Goal: Information Seeking & Learning: Learn about a topic

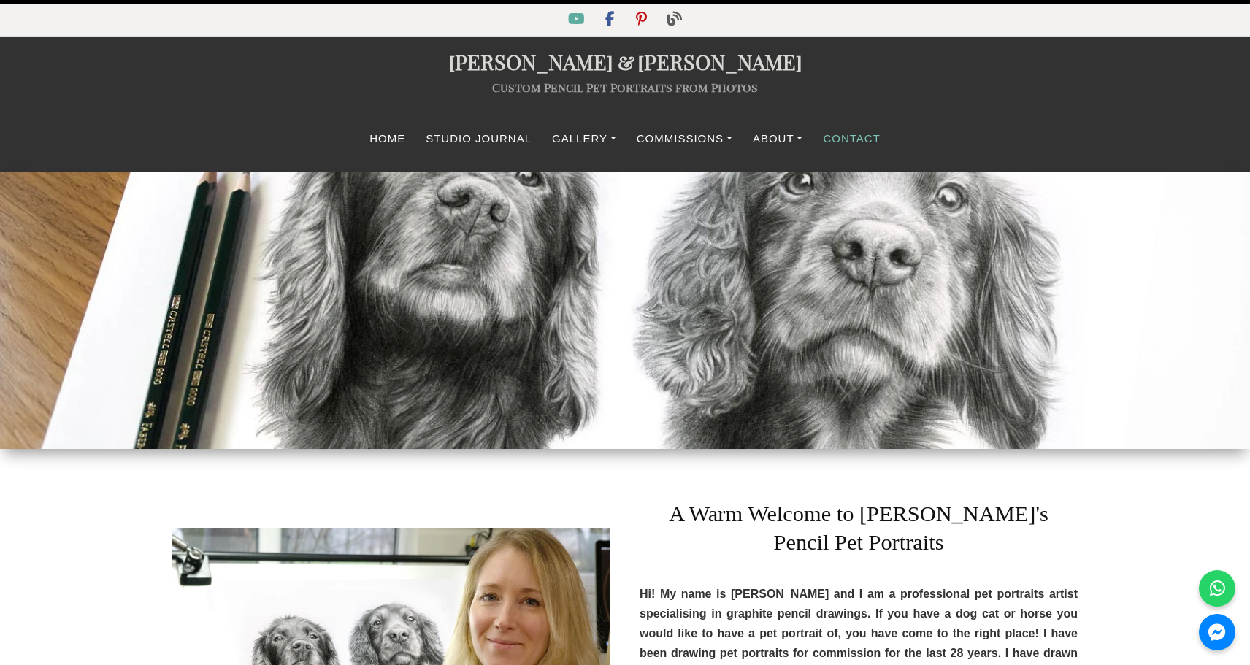
click at [853, 136] on link "Contact" at bounding box center [851, 139] width 77 height 28
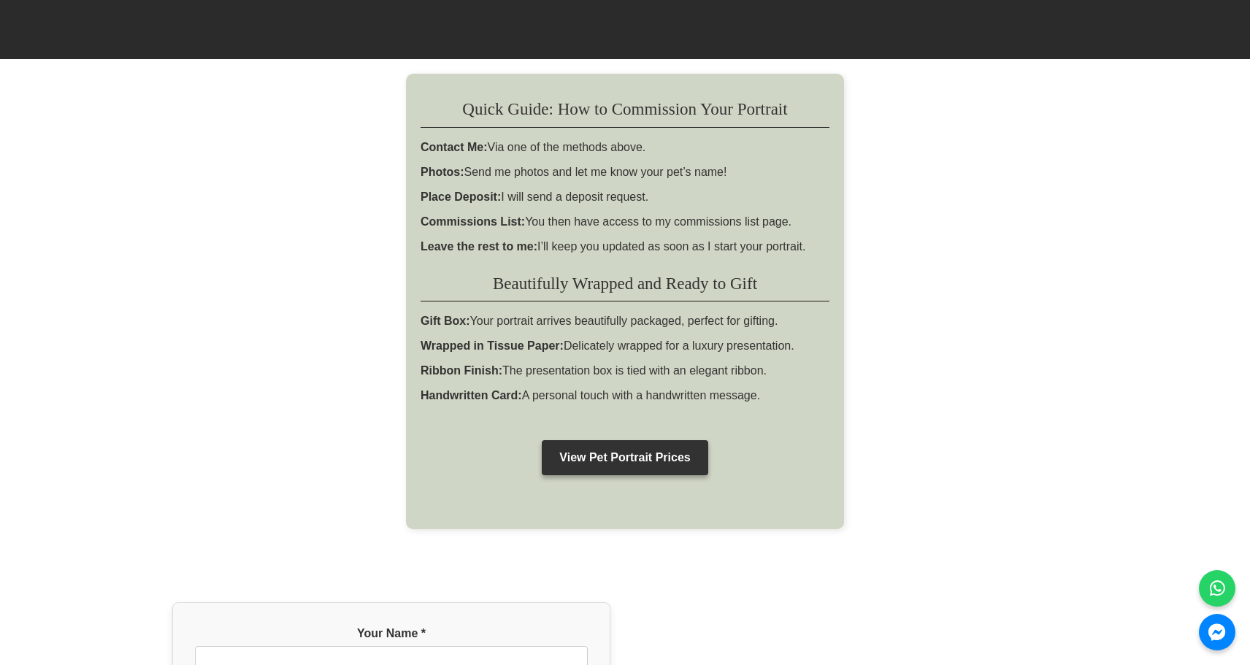
scroll to position [806, 0]
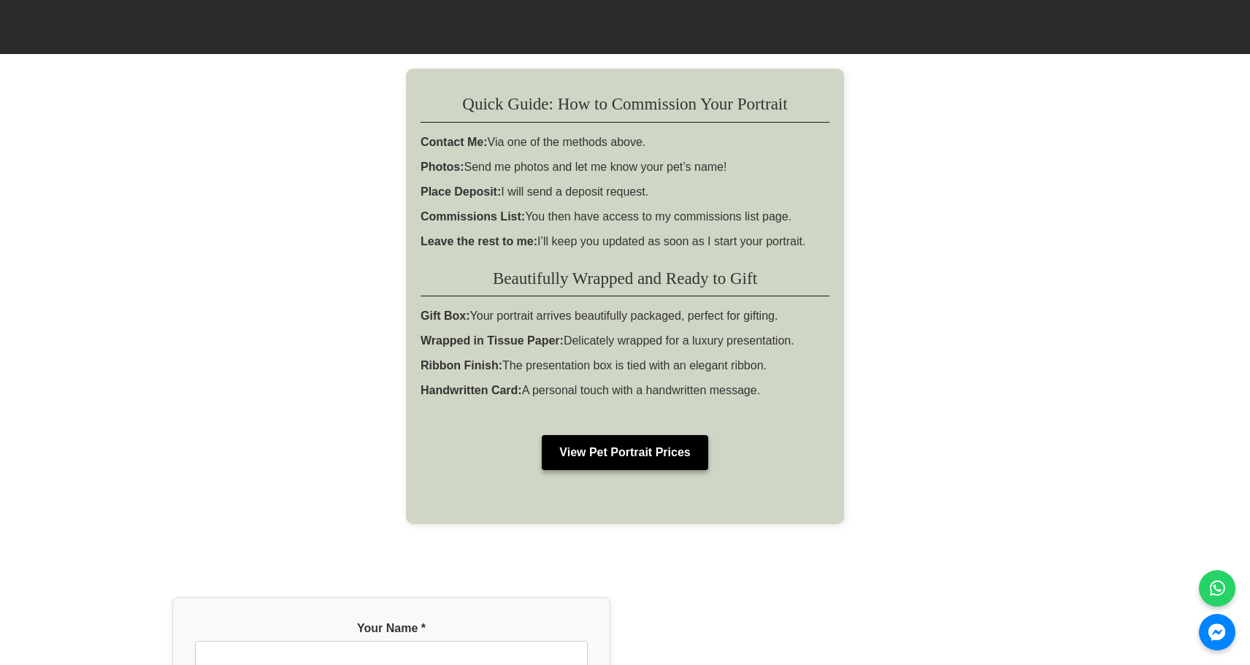
click at [657, 435] on link "View Pet Portrait Prices" at bounding box center [625, 452] width 166 height 35
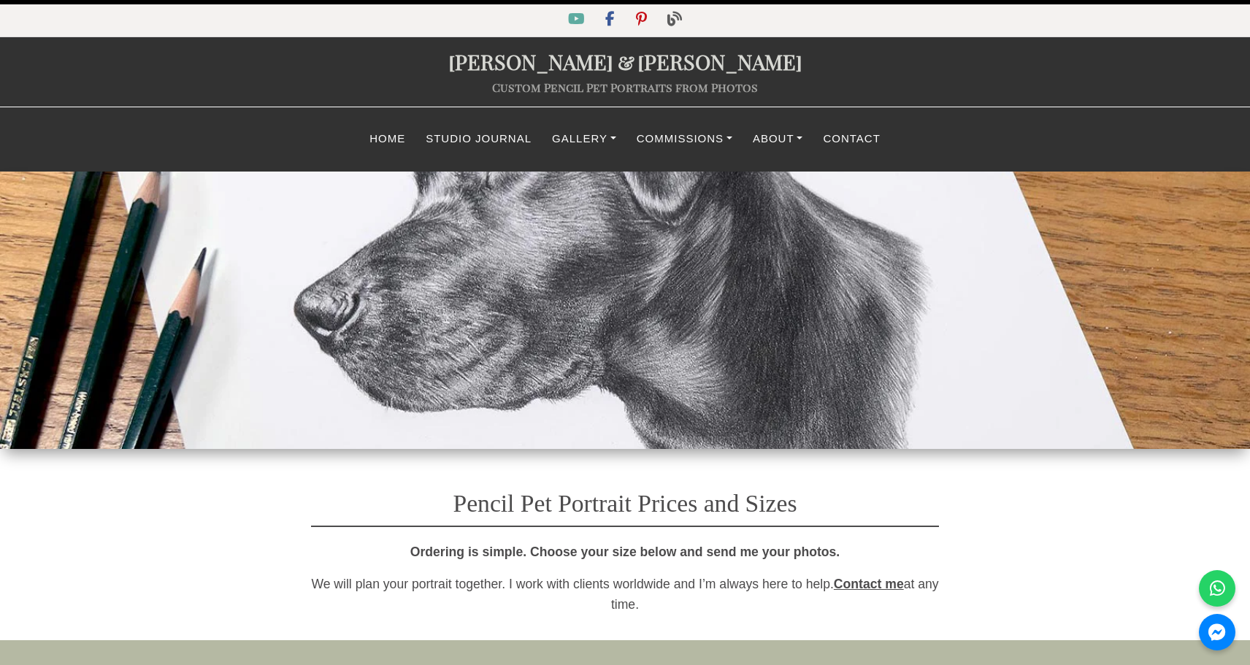
select select "GBP"
click at [578, 139] on link "Gallery" at bounding box center [584, 139] width 85 height 28
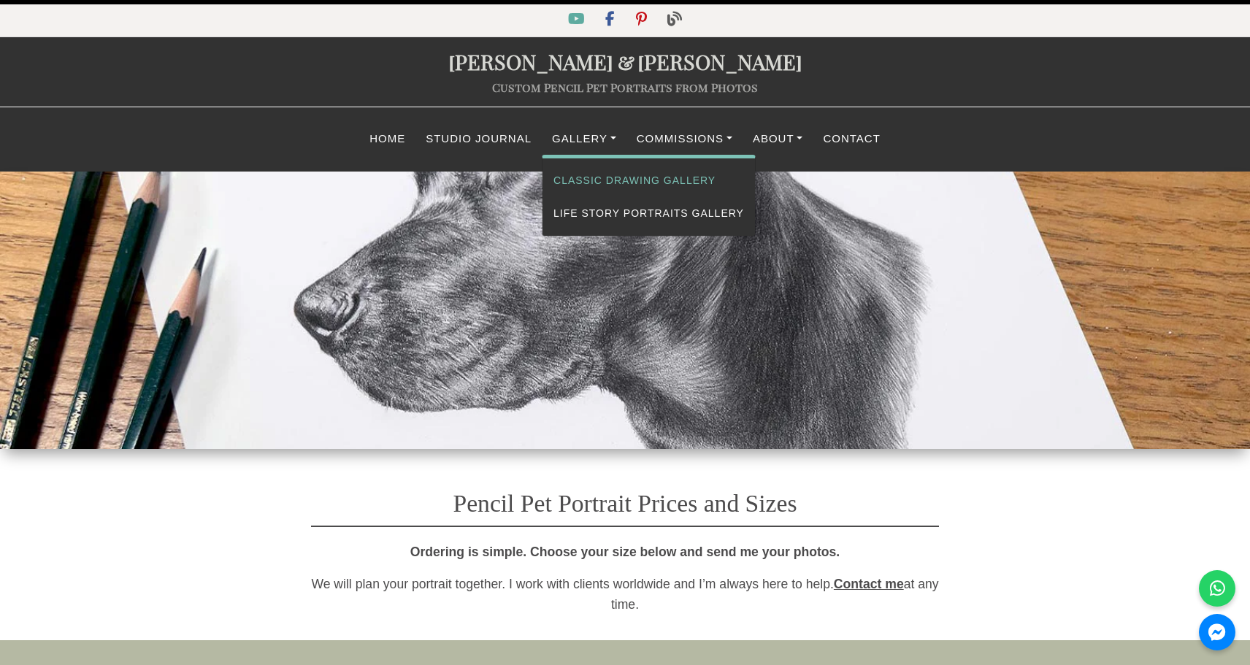
click at [601, 169] on link "Classic Drawing Gallery" at bounding box center [649, 180] width 213 height 33
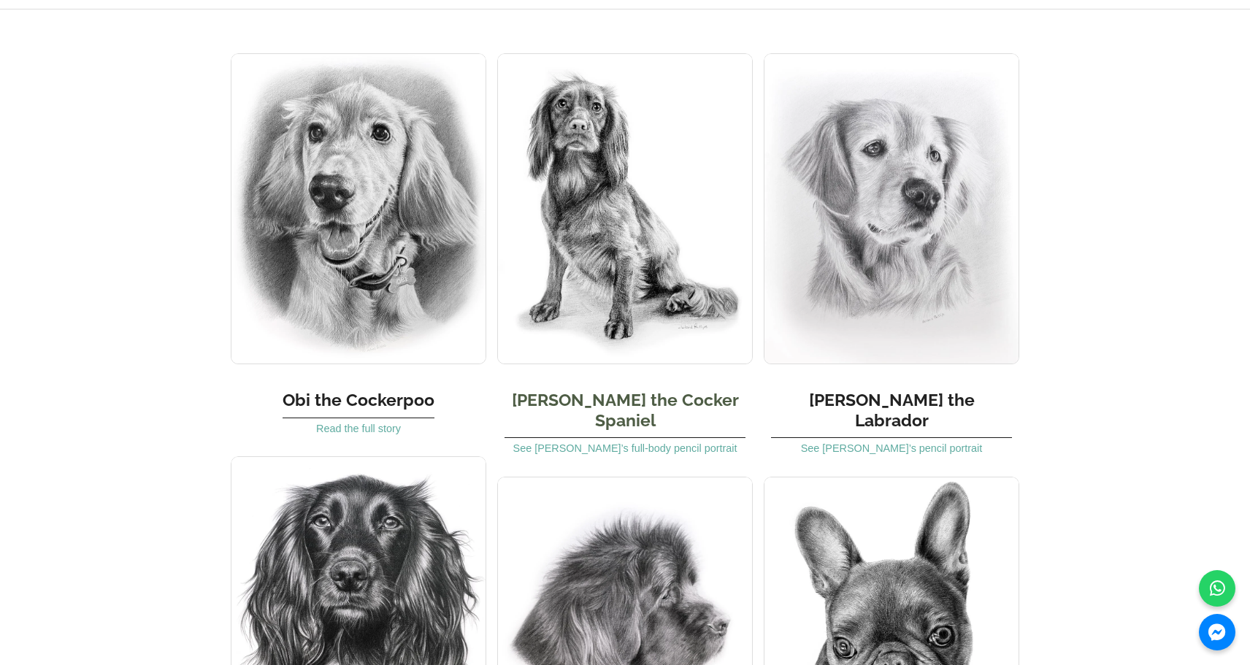
scroll to position [922, 0]
